Goal: Task Accomplishment & Management: Use online tool/utility

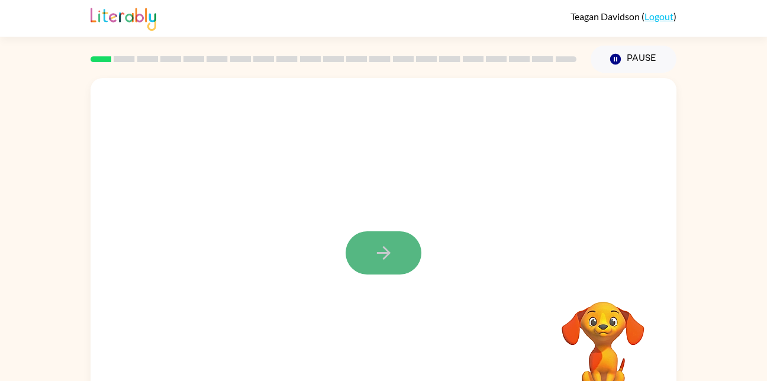
click at [403, 260] on button "button" at bounding box center [383, 252] width 76 height 43
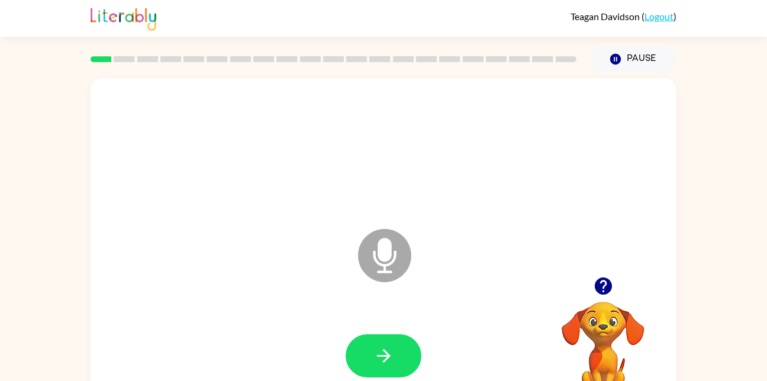
click at [396, 245] on icon at bounding box center [384, 255] width 53 height 53
click at [392, 353] on icon "button" at bounding box center [383, 355] width 21 height 21
click at [395, 247] on icon at bounding box center [384, 255] width 53 height 53
click at [385, 251] on icon "Microphone The Microphone is here when it is your turn to talk" at bounding box center [443, 270] width 177 height 89
click at [380, 253] on icon "Microphone The Microphone is here when it is your turn to talk" at bounding box center [443, 270] width 177 height 89
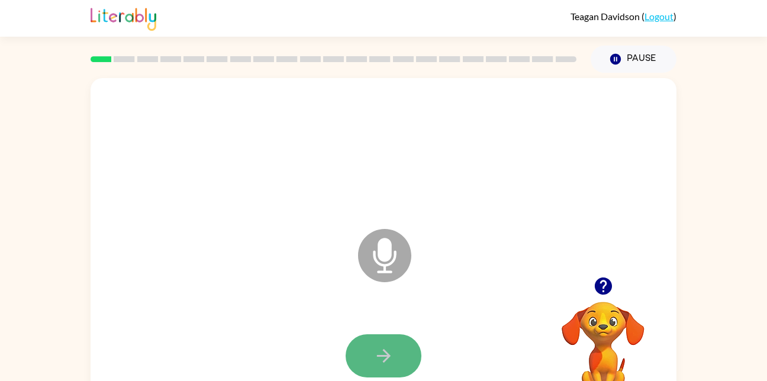
click at [392, 361] on icon "button" at bounding box center [383, 355] width 21 height 21
click at [395, 364] on button "button" at bounding box center [383, 355] width 76 height 43
click at [397, 247] on icon at bounding box center [384, 255] width 53 height 53
click at [401, 357] on button "button" at bounding box center [383, 355] width 76 height 43
click at [363, 348] on button "button" at bounding box center [383, 355] width 76 height 43
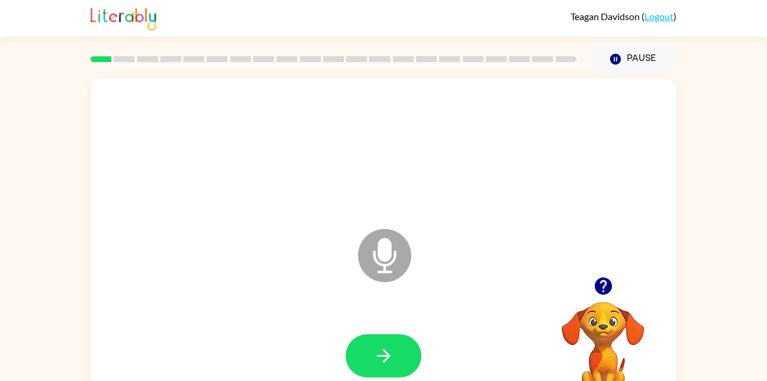
click at [369, 251] on icon at bounding box center [384, 255] width 53 height 53
click at [370, 251] on icon at bounding box center [384, 255] width 53 height 53
click at [410, 359] on button "button" at bounding box center [383, 355] width 76 height 43
click at [375, 348] on icon "button" at bounding box center [383, 355] width 21 height 21
click at [602, 299] on button "button" at bounding box center [603, 286] width 30 height 30
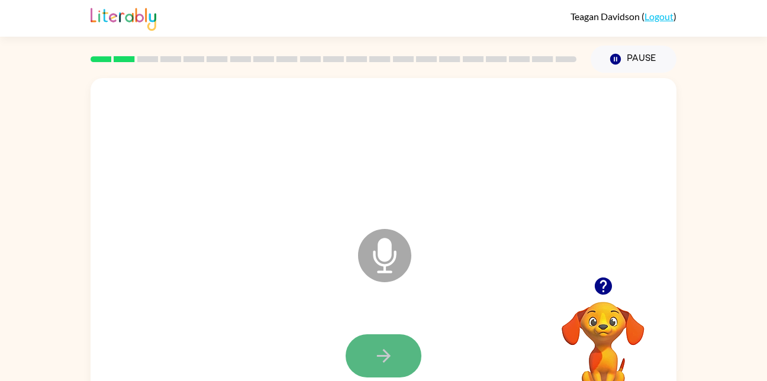
click at [397, 376] on button "button" at bounding box center [383, 355] width 76 height 43
click at [387, 344] on button "button" at bounding box center [383, 355] width 76 height 43
click at [383, 350] on icon "button" at bounding box center [383, 356] width 14 height 14
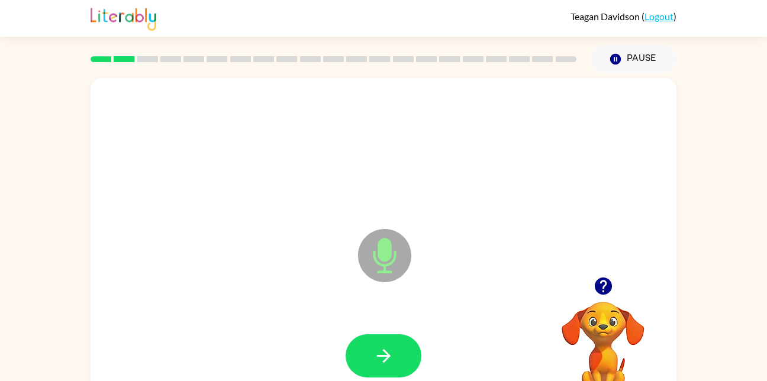
click at [383, 350] on icon "button" at bounding box center [383, 356] width 14 height 14
click at [414, 347] on button "button" at bounding box center [383, 355] width 76 height 43
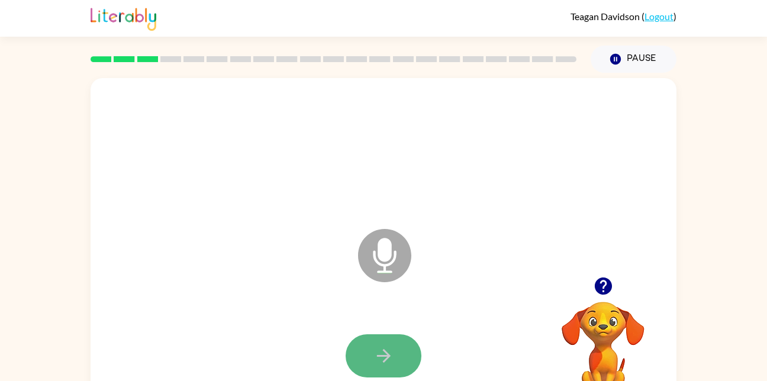
click at [377, 357] on icon "button" at bounding box center [383, 355] width 21 height 21
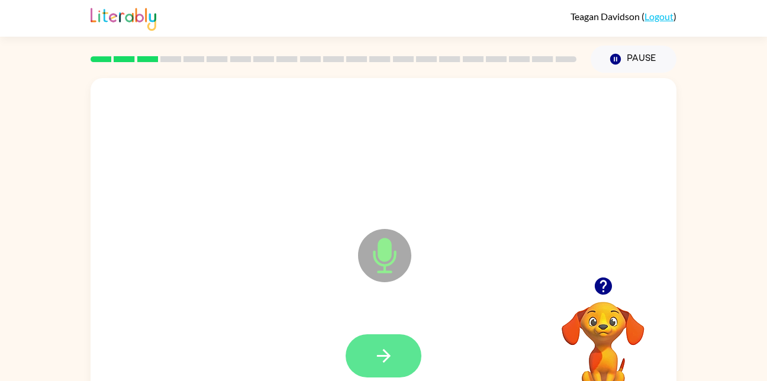
click at [394, 351] on button "button" at bounding box center [383, 355] width 76 height 43
click at [415, 355] on button "button" at bounding box center [383, 355] width 76 height 43
click at [408, 356] on button "button" at bounding box center [383, 355] width 76 height 43
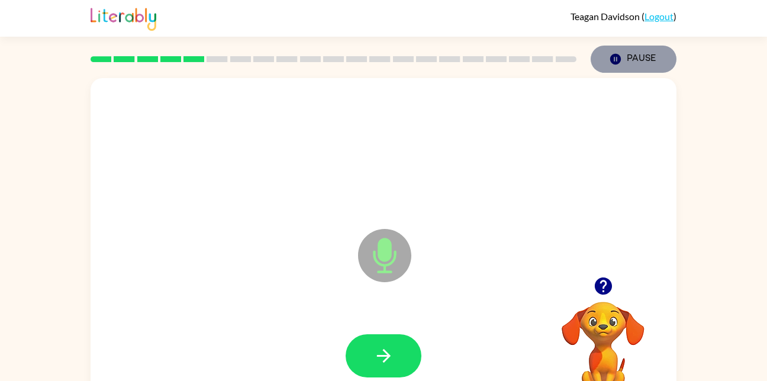
click at [623, 56] on button "Pause Pause" at bounding box center [633, 59] width 86 height 27
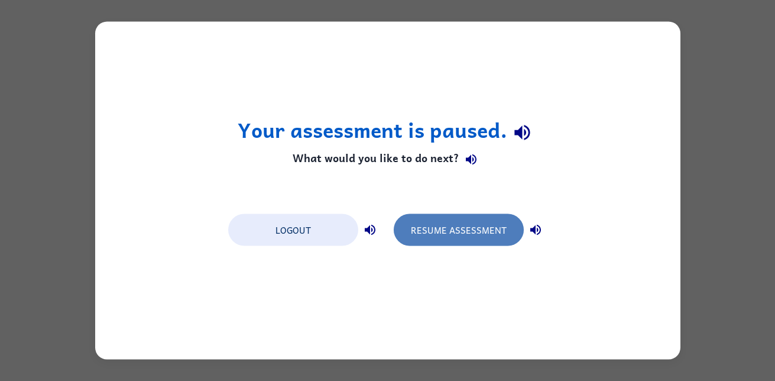
click at [500, 234] on button "Resume Assessment" at bounding box center [459, 230] width 130 height 32
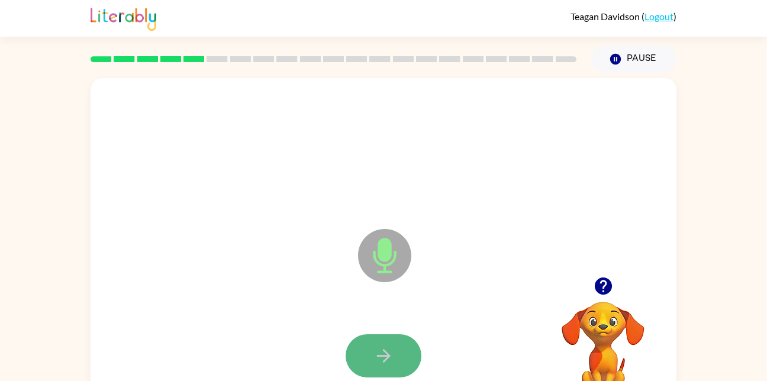
click at [401, 354] on button "button" at bounding box center [383, 355] width 76 height 43
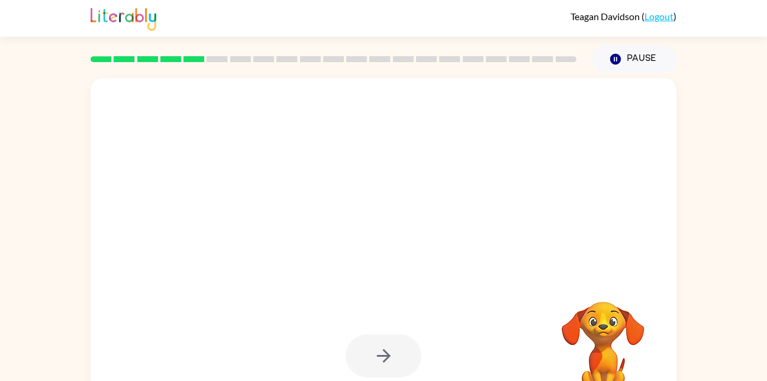
click at [398, 355] on div at bounding box center [383, 355] width 76 height 43
click at [398, 354] on div at bounding box center [383, 355] width 76 height 43
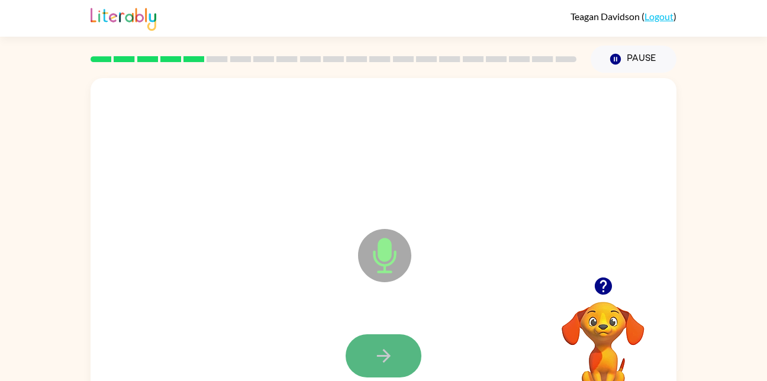
click at [397, 360] on button "button" at bounding box center [383, 355] width 76 height 43
click at [383, 358] on icon "button" at bounding box center [383, 355] width 21 height 21
click at [378, 358] on icon "button" at bounding box center [383, 355] width 21 height 21
click at [399, 335] on button "button" at bounding box center [383, 355] width 76 height 43
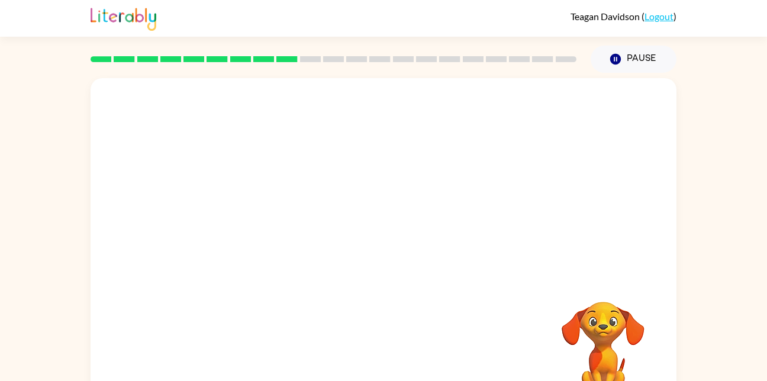
drag, startPoint x: 452, startPoint y: 240, endPoint x: 381, endPoint y: 273, distance: 78.6
click at [381, 273] on div at bounding box center [383, 177] width 586 height 199
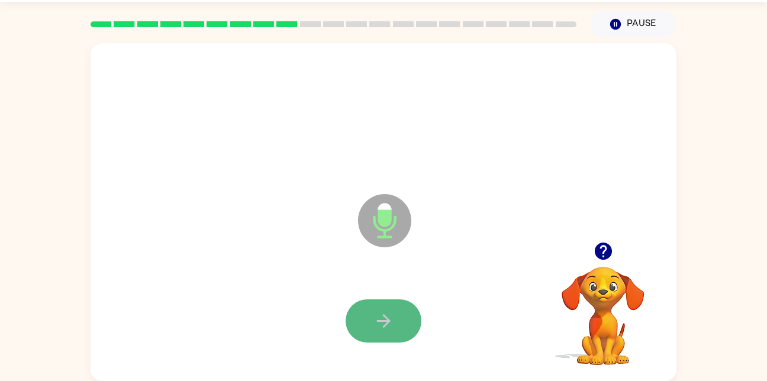
click at [409, 325] on button "button" at bounding box center [383, 320] width 76 height 43
click at [354, 325] on button "button" at bounding box center [383, 320] width 76 height 43
click at [361, 328] on button "button" at bounding box center [383, 320] width 76 height 43
click at [371, 321] on button "button" at bounding box center [383, 320] width 76 height 43
click at [368, 324] on button "button" at bounding box center [383, 320] width 76 height 43
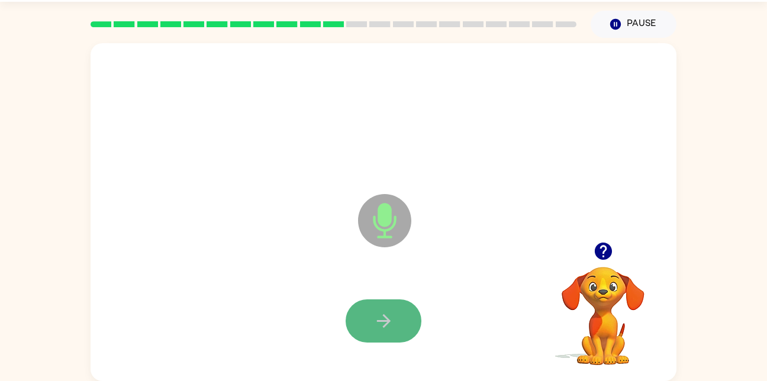
click at [377, 306] on button "button" at bounding box center [383, 320] width 76 height 43
click at [410, 319] on button "button" at bounding box center [383, 320] width 76 height 43
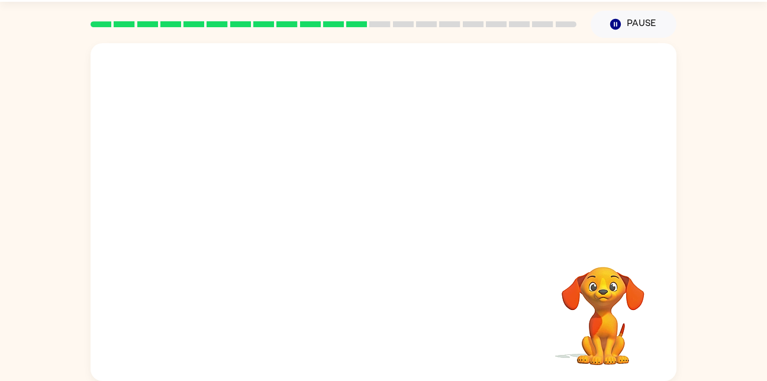
click at [497, 202] on div at bounding box center [354, 191] width 505 height 43
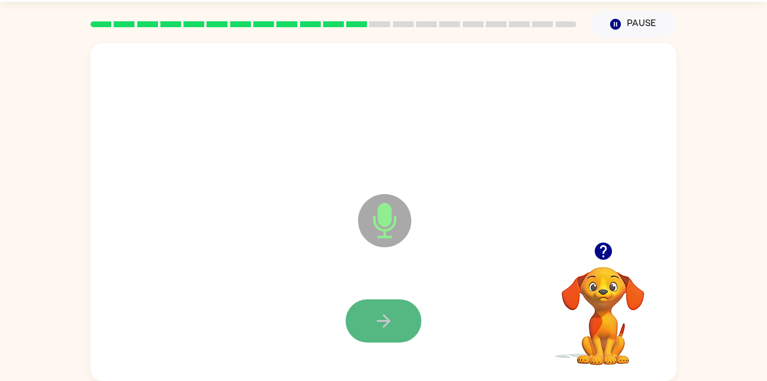
click at [406, 340] on button "button" at bounding box center [383, 320] width 76 height 43
click at [392, 326] on icon "button" at bounding box center [383, 321] width 21 height 21
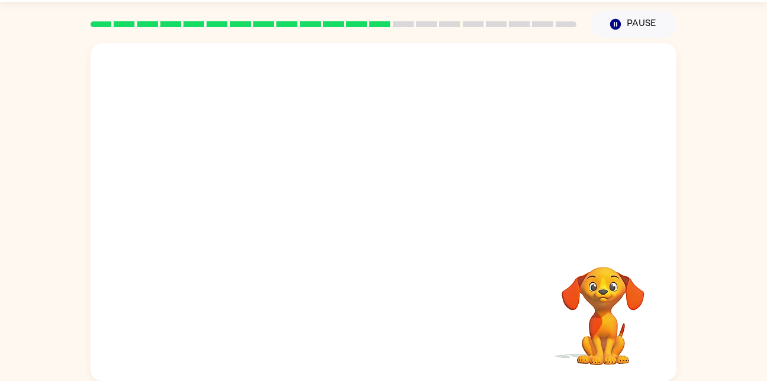
click at [490, 342] on div "Your browser must support playing .mp4 files to use Literably. Please try using…" at bounding box center [383, 212] width 586 height 338
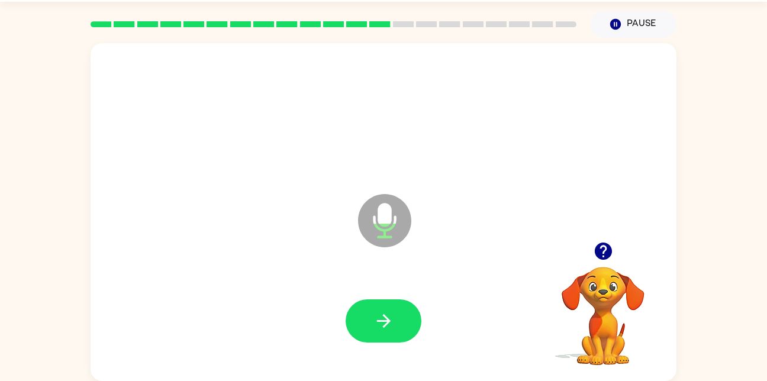
click at [366, 298] on div at bounding box center [383, 321] width 562 height 97
click at [376, 320] on icon "button" at bounding box center [383, 321] width 21 height 21
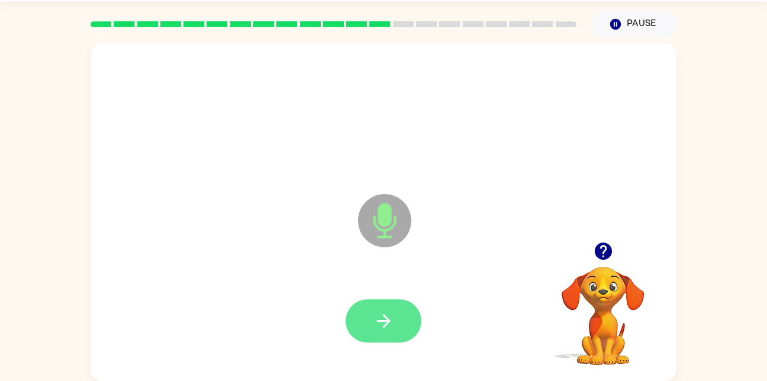
click at [396, 328] on button "button" at bounding box center [383, 320] width 76 height 43
click at [387, 332] on button "button" at bounding box center [383, 320] width 76 height 43
click at [352, 323] on button "button" at bounding box center [383, 320] width 76 height 43
click at [397, 326] on button "button" at bounding box center [383, 320] width 76 height 43
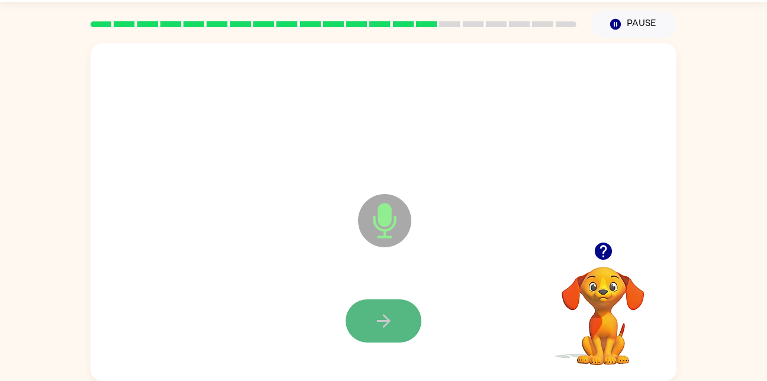
click at [402, 311] on button "button" at bounding box center [383, 320] width 76 height 43
click at [408, 313] on button "button" at bounding box center [383, 320] width 76 height 43
click at [405, 322] on button "button" at bounding box center [383, 320] width 76 height 43
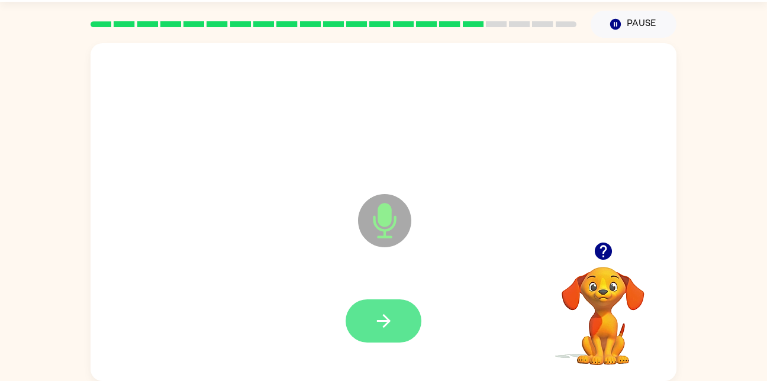
click at [396, 320] on button "button" at bounding box center [383, 320] width 76 height 43
click at [365, 330] on button "button" at bounding box center [383, 320] width 76 height 43
click at [396, 328] on button "button" at bounding box center [383, 320] width 76 height 43
click at [395, 309] on button "button" at bounding box center [383, 320] width 76 height 43
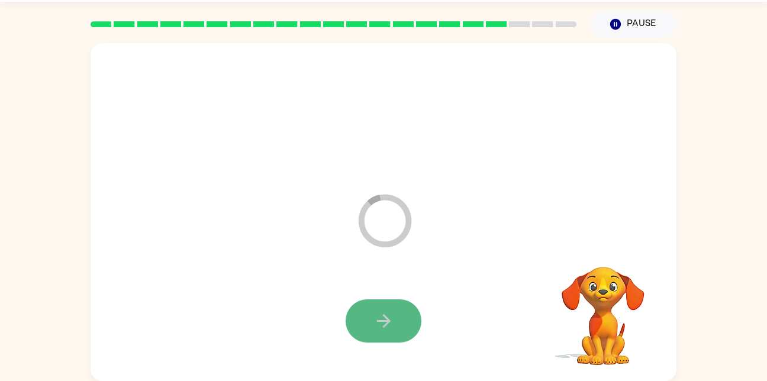
click at [410, 305] on button "button" at bounding box center [383, 320] width 76 height 43
click at [376, 315] on icon "button" at bounding box center [383, 321] width 21 height 21
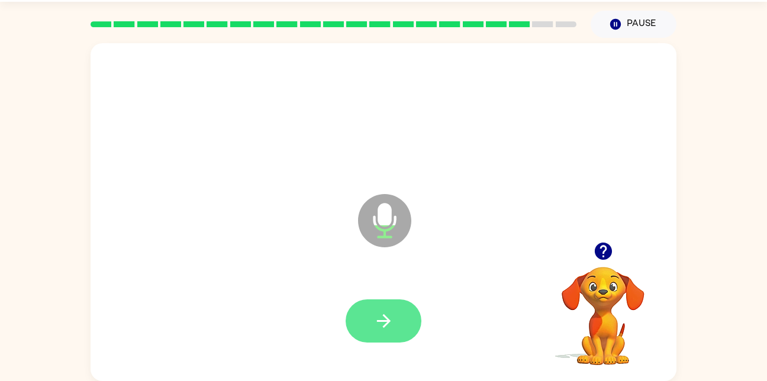
click at [391, 313] on icon "button" at bounding box center [383, 321] width 21 height 21
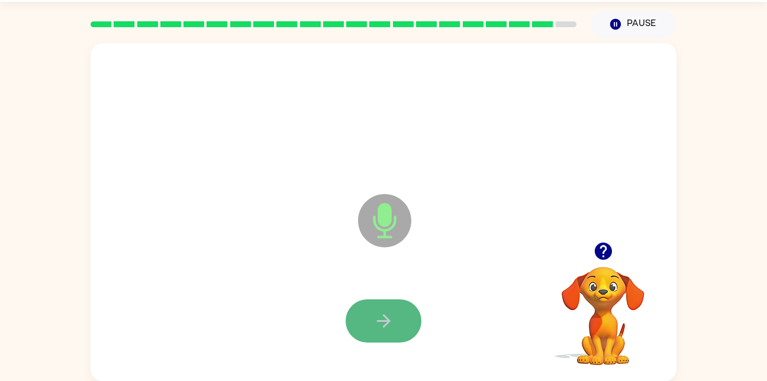
click at [397, 319] on button "button" at bounding box center [383, 320] width 76 height 43
click at [379, 316] on icon "button" at bounding box center [383, 321] width 21 height 21
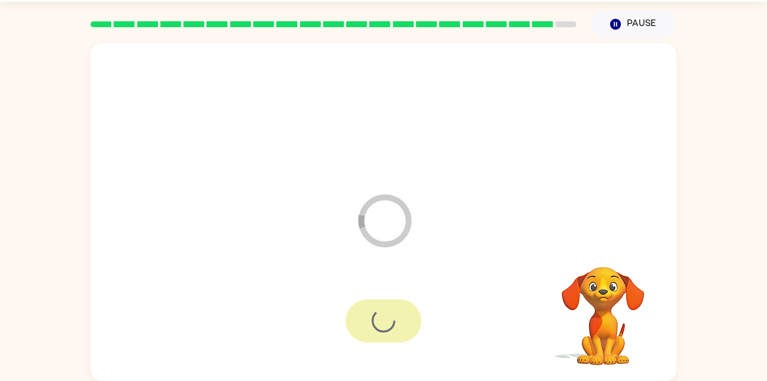
scroll to position [14, 0]
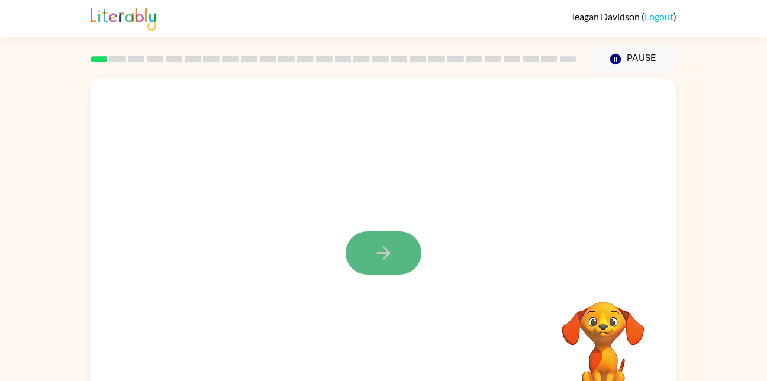
click at [366, 271] on button "button" at bounding box center [383, 252] width 76 height 43
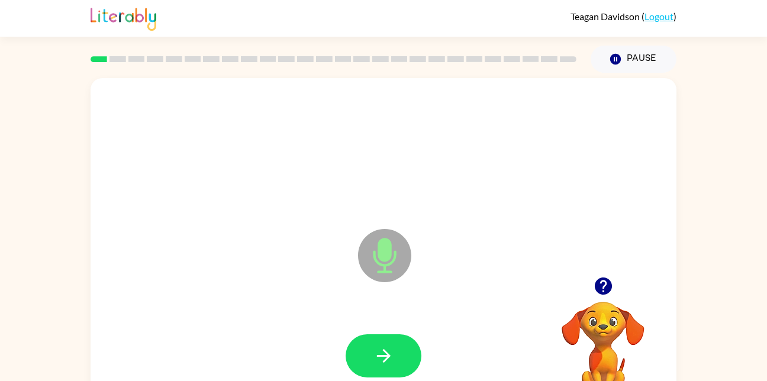
click at [399, 327] on div at bounding box center [383, 356] width 562 height 97
click at [394, 342] on button "button" at bounding box center [383, 355] width 76 height 43
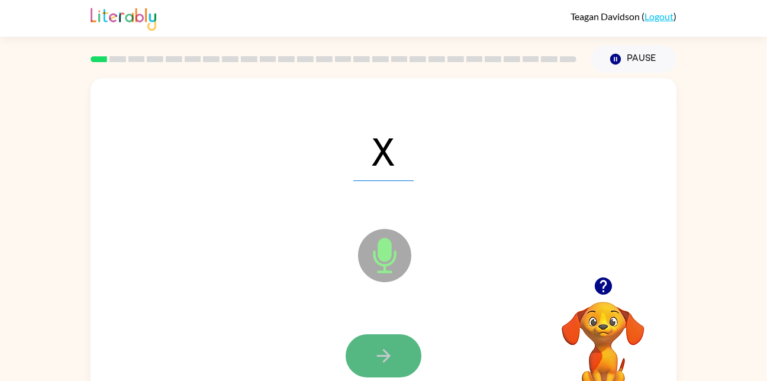
click at [402, 360] on button "button" at bounding box center [383, 355] width 76 height 43
click at [388, 347] on icon "button" at bounding box center [383, 355] width 21 height 21
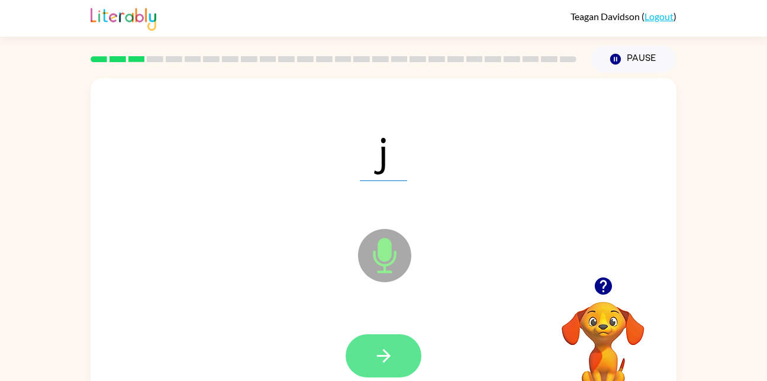
click at [396, 357] on button "button" at bounding box center [383, 355] width 76 height 43
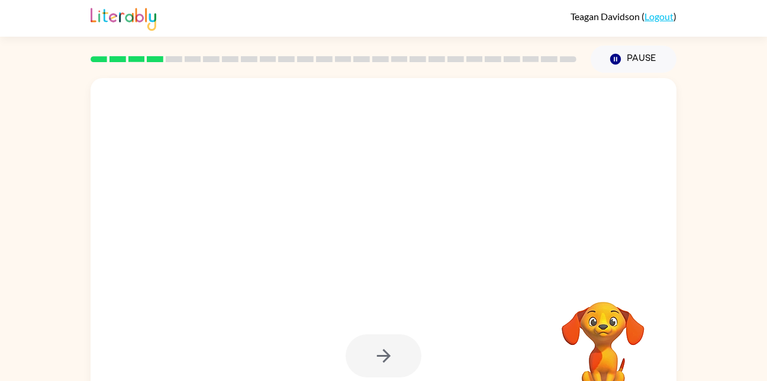
click at [471, 144] on div at bounding box center [383, 150] width 562 height 97
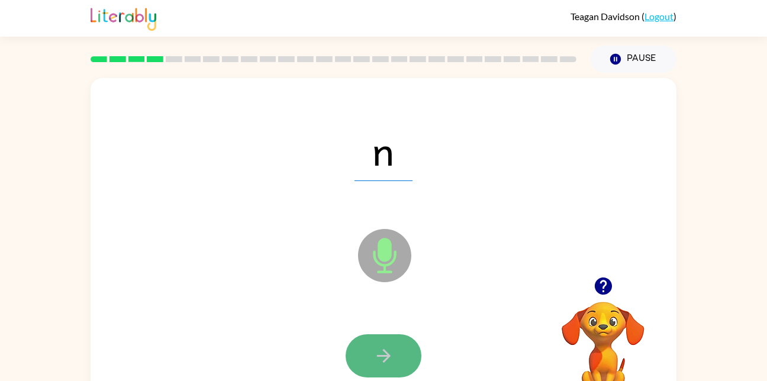
click at [394, 354] on button "button" at bounding box center [383, 355] width 76 height 43
click at [361, 362] on button "button" at bounding box center [383, 355] width 76 height 43
click at [395, 359] on button "button" at bounding box center [383, 355] width 76 height 43
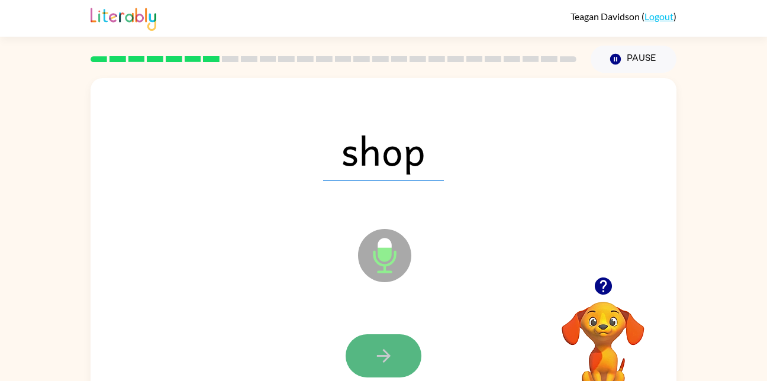
click at [394, 335] on button "button" at bounding box center [383, 355] width 76 height 43
click at [371, 368] on button "button" at bounding box center [383, 355] width 76 height 43
click at [379, 353] on icon "button" at bounding box center [383, 355] width 21 height 21
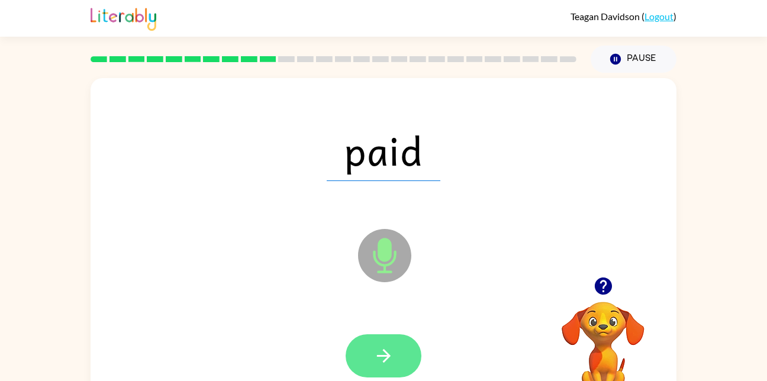
click at [365, 358] on button "button" at bounding box center [383, 355] width 76 height 43
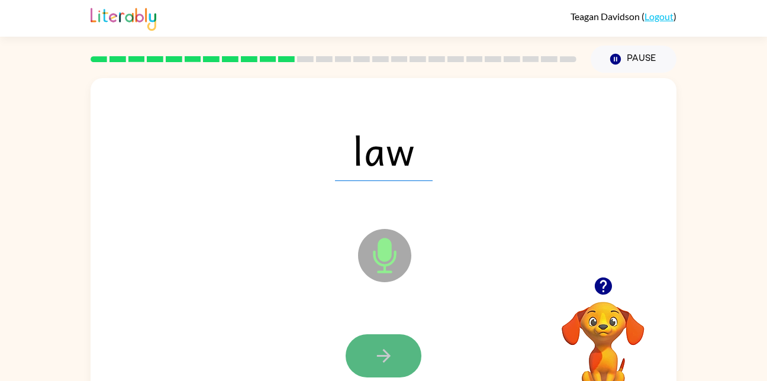
click at [375, 353] on icon "button" at bounding box center [383, 355] width 21 height 21
click at [391, 354] on icon "button" at bounding box center [383, 355] width 21 height 21
click at [379, 359] on icon "button" at bounding box center [383, 355] width 21 height 21
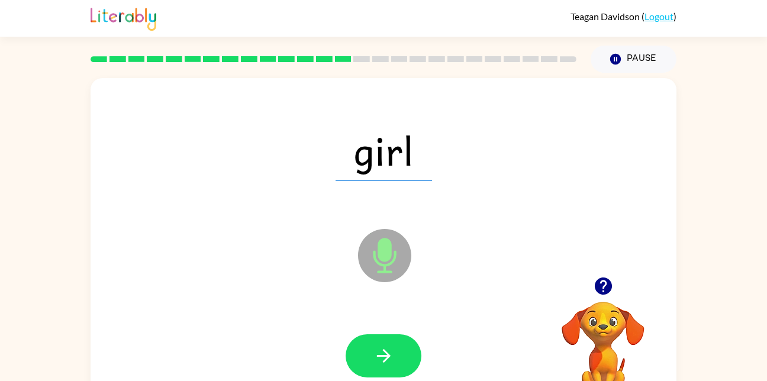
click at [221, 329] on div at bounding box center [383, 356] width 562 height 97
click at [377, 344] on button "button" at bounding box center [383, 355] width 76 height 43
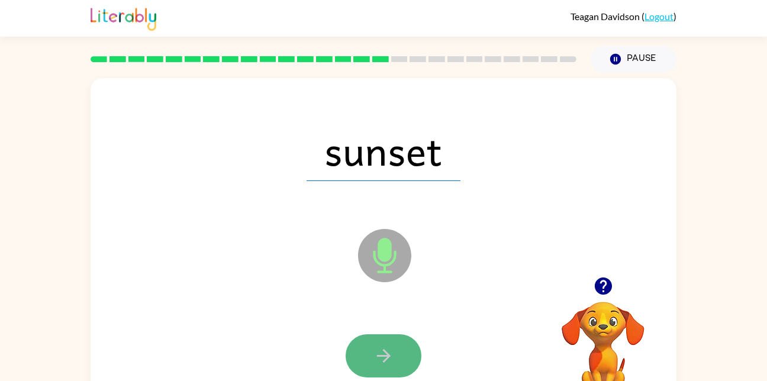
click at [400, 351] on button "button" at bounding box center [383, 355] width 76 height 43
click at [389, 359] on icon "button" at bounding box center [383, 355] width 21 height 21
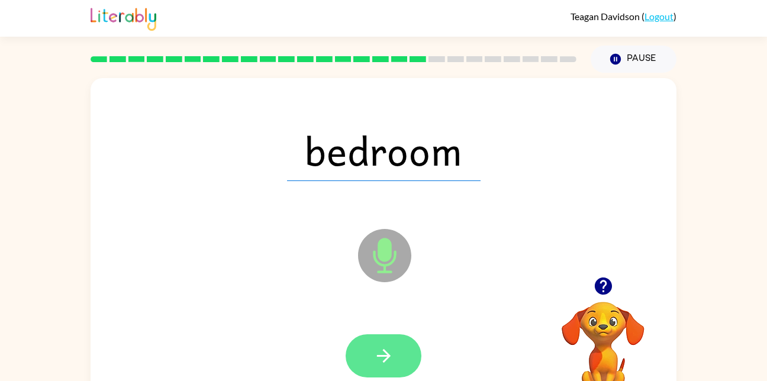
click at [399, 352] on button "button" at bounding box center [383, 355] width 76 height 43
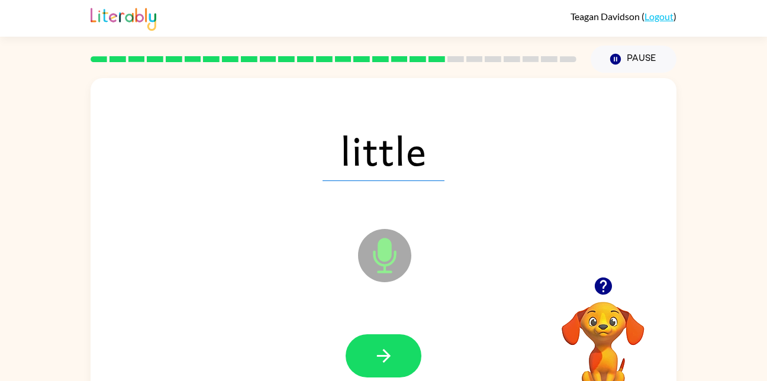
click at [399, 352] on button "button" at bounding box center [383, 355] width 76 height 43
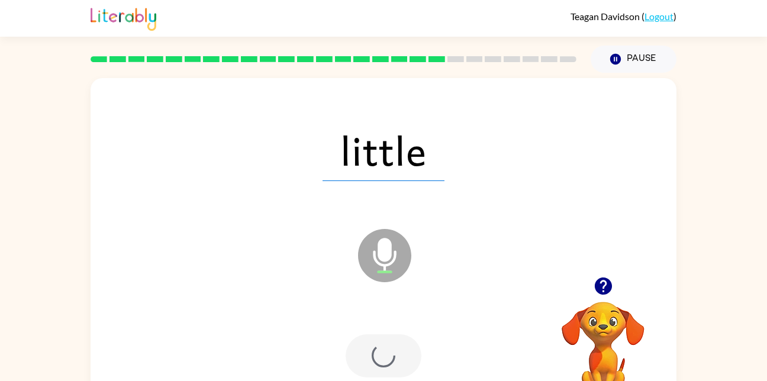
click at [399, 352] on div at bounding box center [383, 355] width 76 height 43
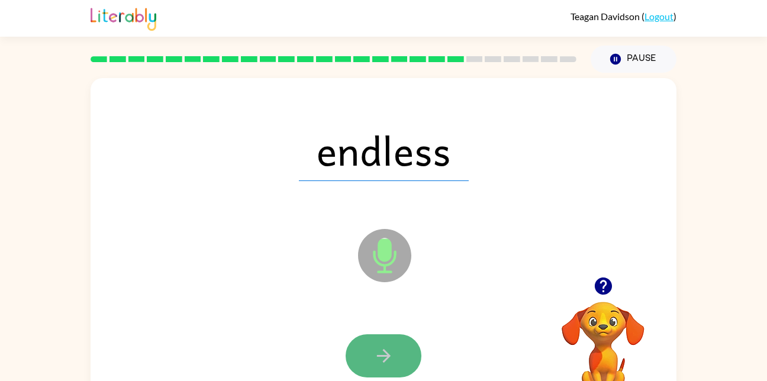
click at [388, 339] on button "button" at bounding box center [383, 355] width 76 height 43
click at [356, 355] on button "button" at bounding box center [383, 355] width 76 height 43
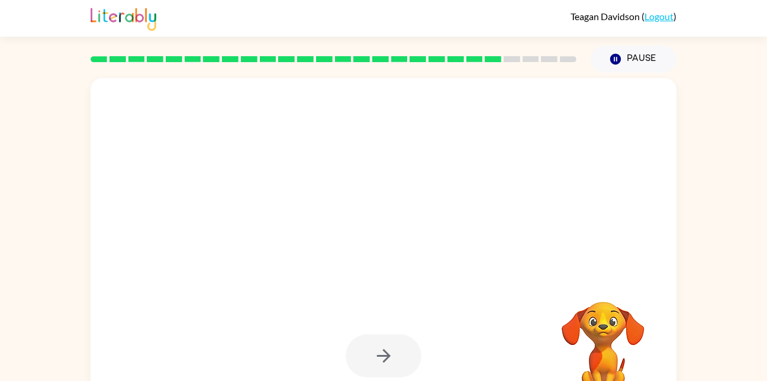
click at [420, 347] on div at bounding box center [383, 355] width 76 height 43
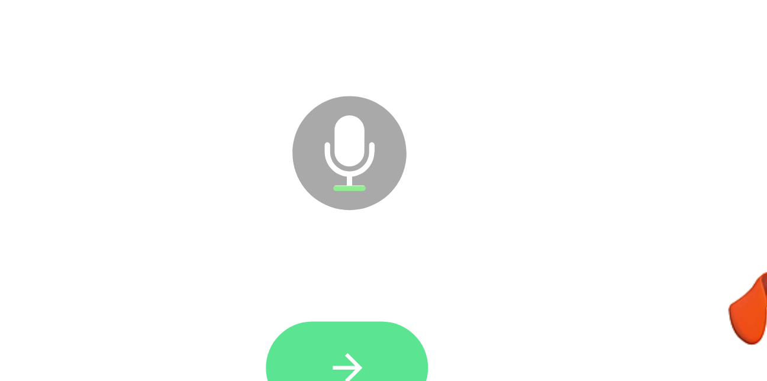
click at [390, 341] on button "button" at bounding box center [383, 355] width 76 height 43
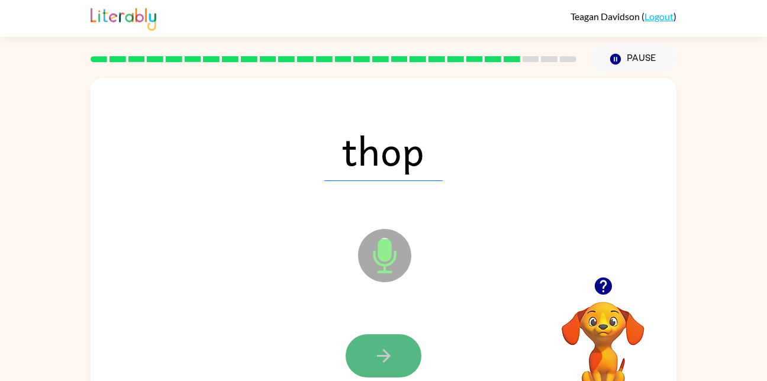
click at [386, 336] on button "button" at bounding box center [383, 355] width 76 height 43
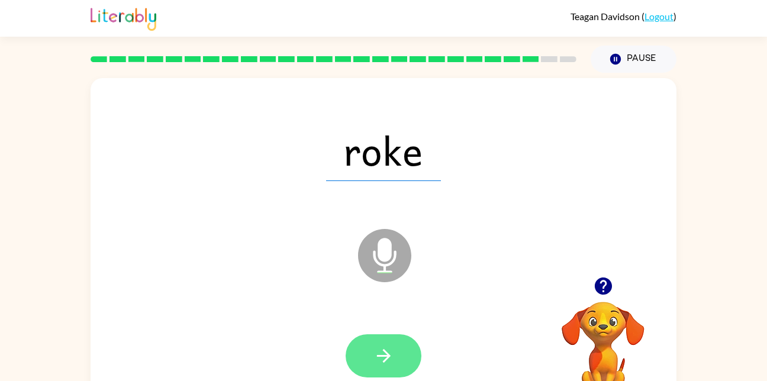
click at [396, 358] on button "button" at bounding box center [383, 355] width 76 height 43
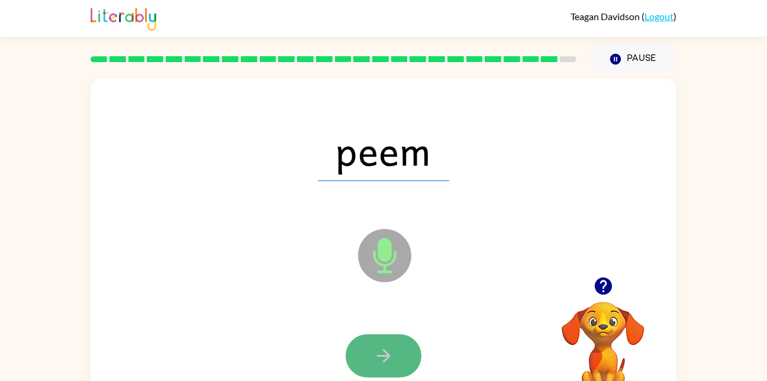
click at [382, 350] on icon "button" at bounding box center [383, 355] width 21 height 21
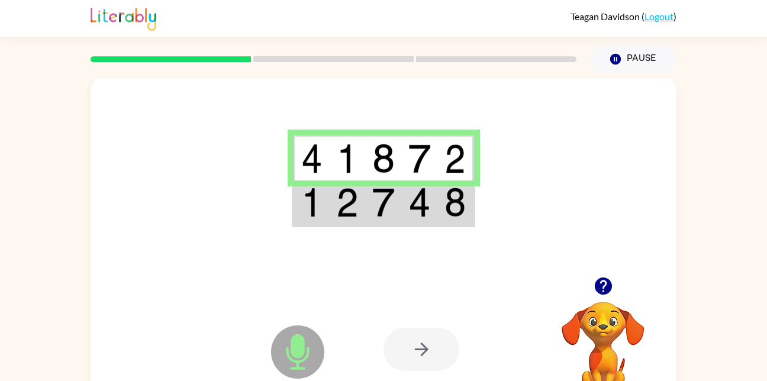
click at [418, 348] on div at bounding box center [421, 349] width 76 height 43
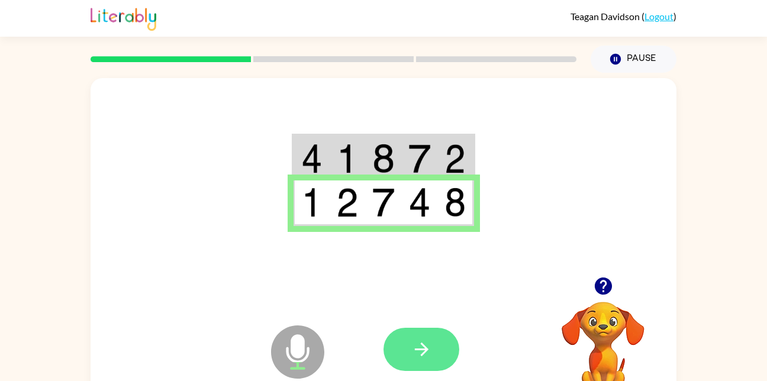
click at [458, 344] on button "button" at bounding box center [421, 349] width 76 height 43
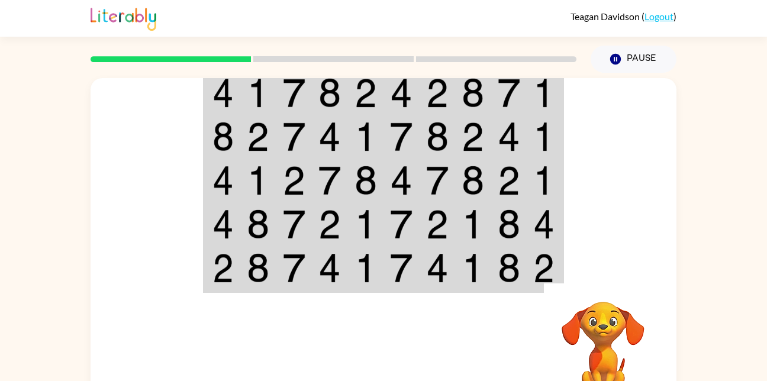
click at [321, 206] on td at bounding box center [330, 224] width 36 height 44
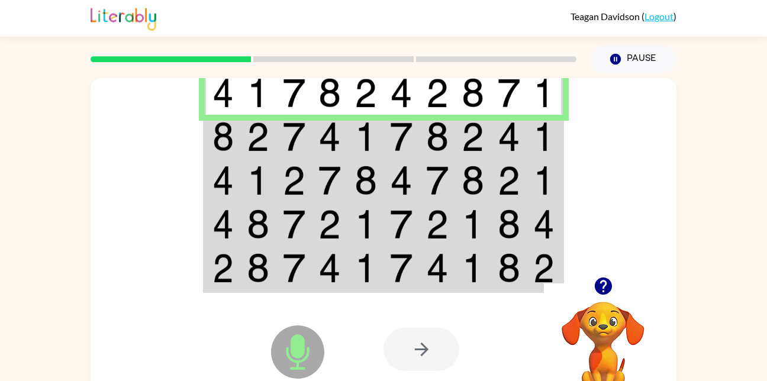
click at [303, 215] on img at bounding box center [294, 224] width 22 height 30
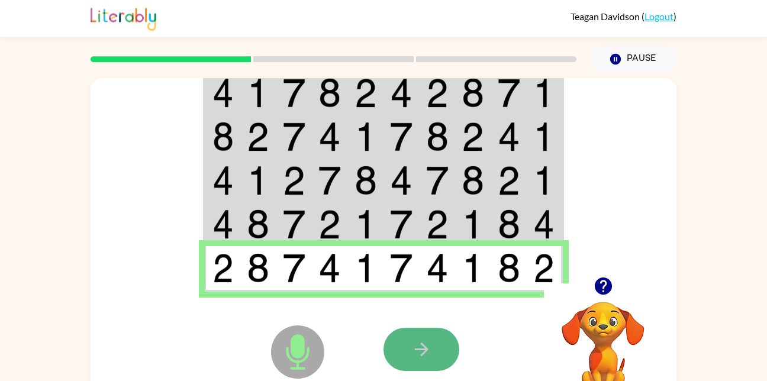
click at [439, 360] on button "button" at bounding box center [421, 349] width 76 height 43
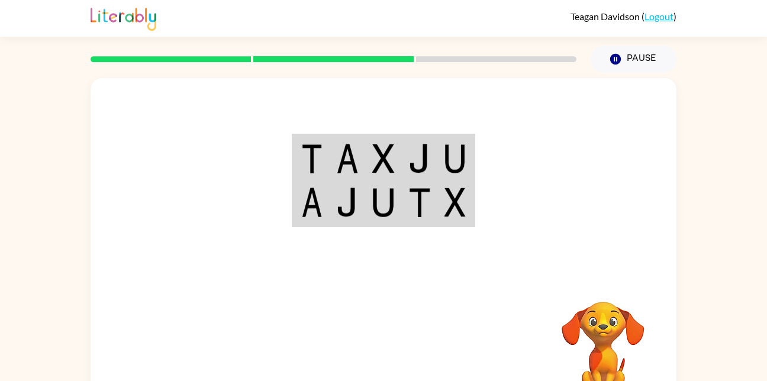
drag, startPoint x: 292, startPoint y: 355, endPoint x: 357, endPoint y: 323, distance: 73.0
click at [357, 323] on div "Your browser must support playing .mp4 files to use Literably. Please try using…" at bounding box center [383, 349] width 586 height 133
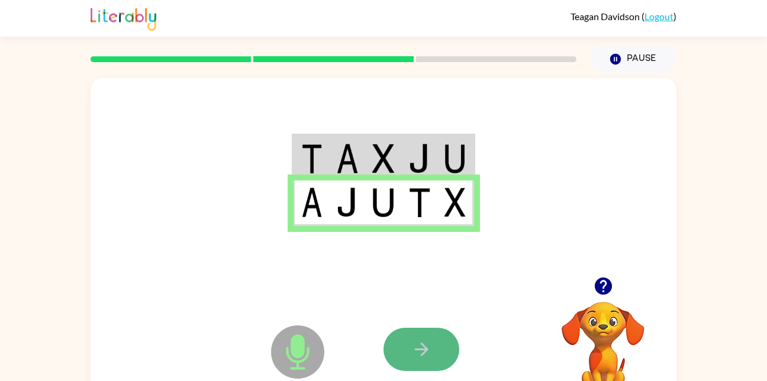
click at [442, 346] on button "button" at bounding box center [421, 349] width 76 height 43
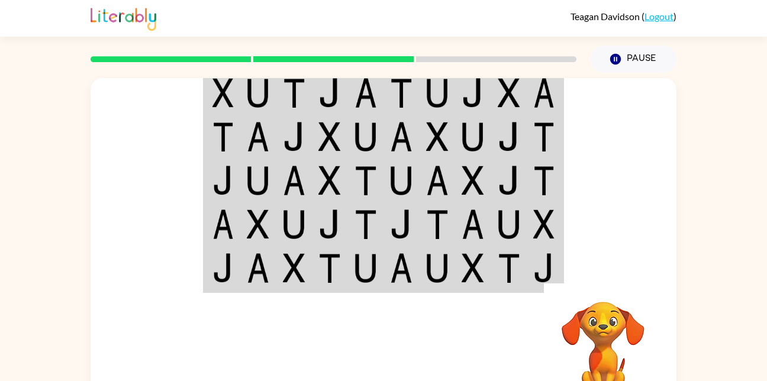
click at [609, 222] on div at bounding box center [383, 177] width 586 height 199
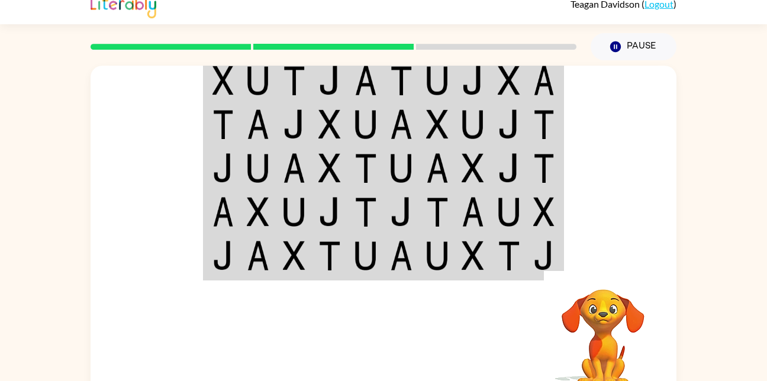
scroll to position [35, 0]
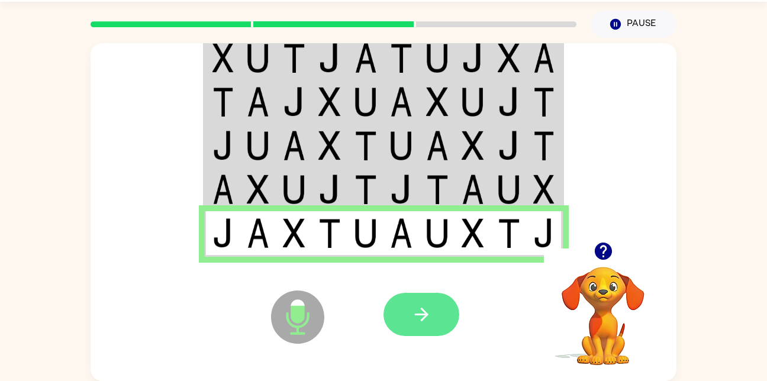
click at [446, 302] on button "button" at bounding box center [421, 314] width 76 height 43
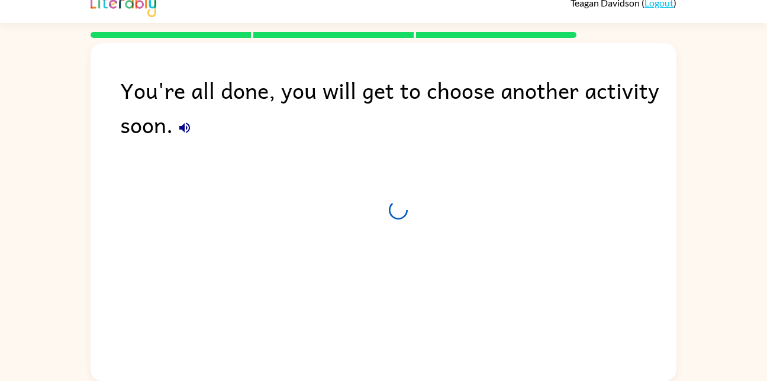
scroll to position [14, 0]
